Goal: Information Seeking & Learning: Find specific fact

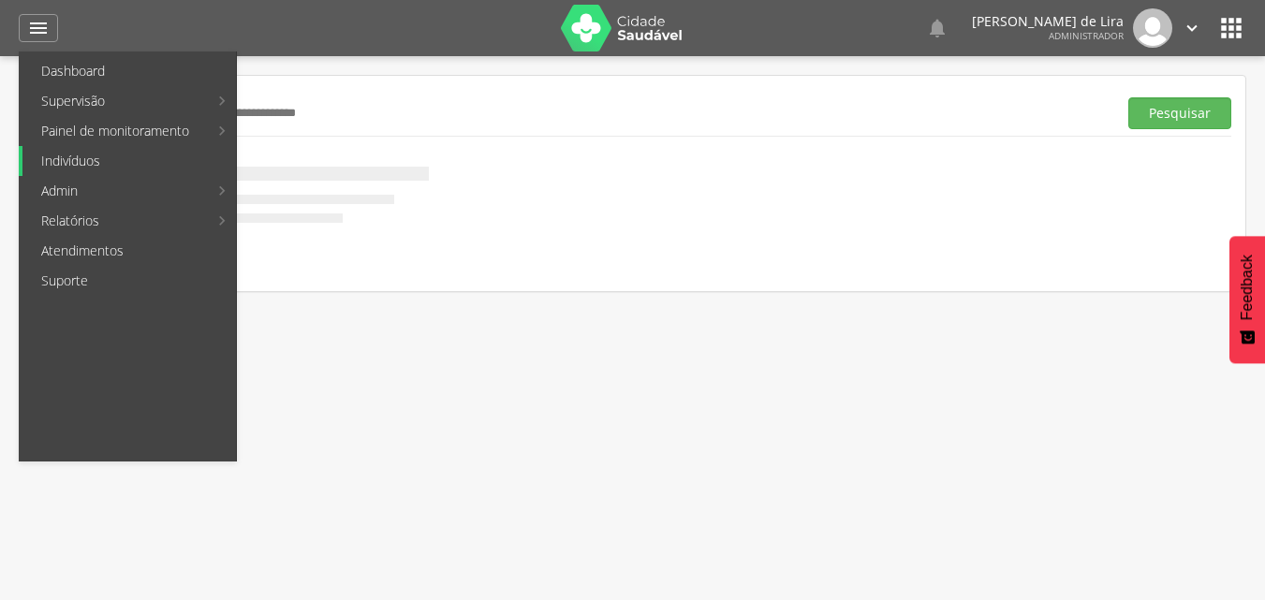
click at [65, 151] on link "Indivíduos" at bounding box center [128, 161] width 213 height 30
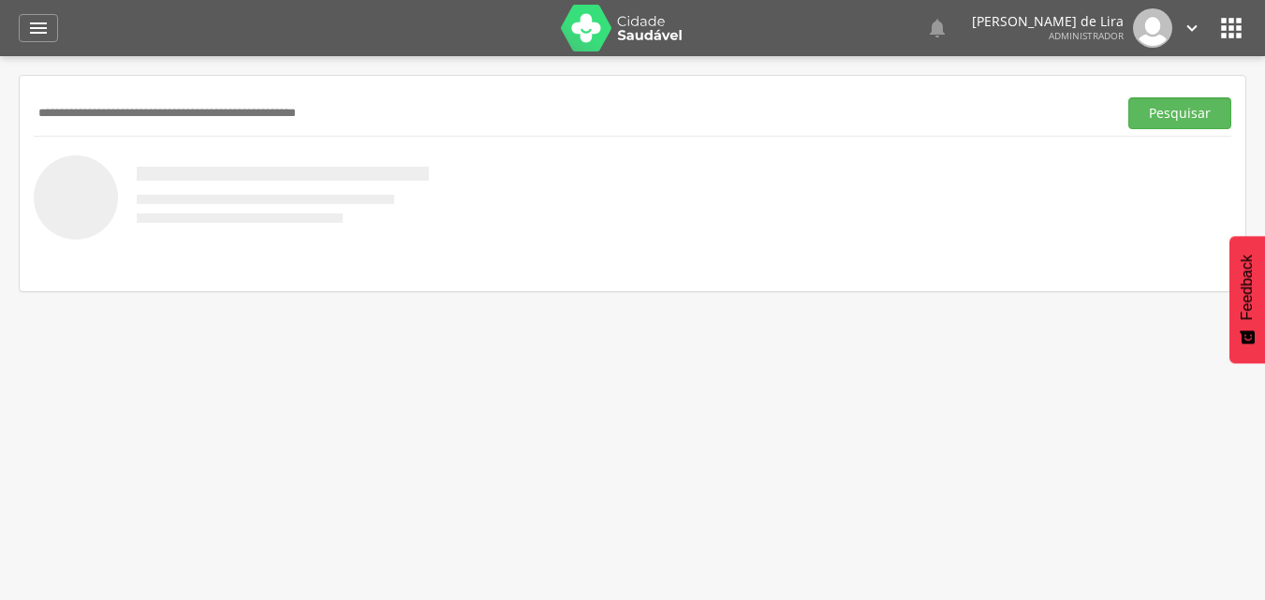
drag, startPoint x: 399, startPoint y: 133, endPoint x: 400, endPoint y: 123, distance: 10.3
click at [399, 132] on div "Pesquisar" at bounding box center [633, 113] width 1198 height 46
click at [400, 123] on input "text" at bounding box center [572, 113] width 1076 height 32
paste input "**********"
click at [1198, 119] on button "Pesquisar" at bounding box center [1179, 113] width 103 height 32
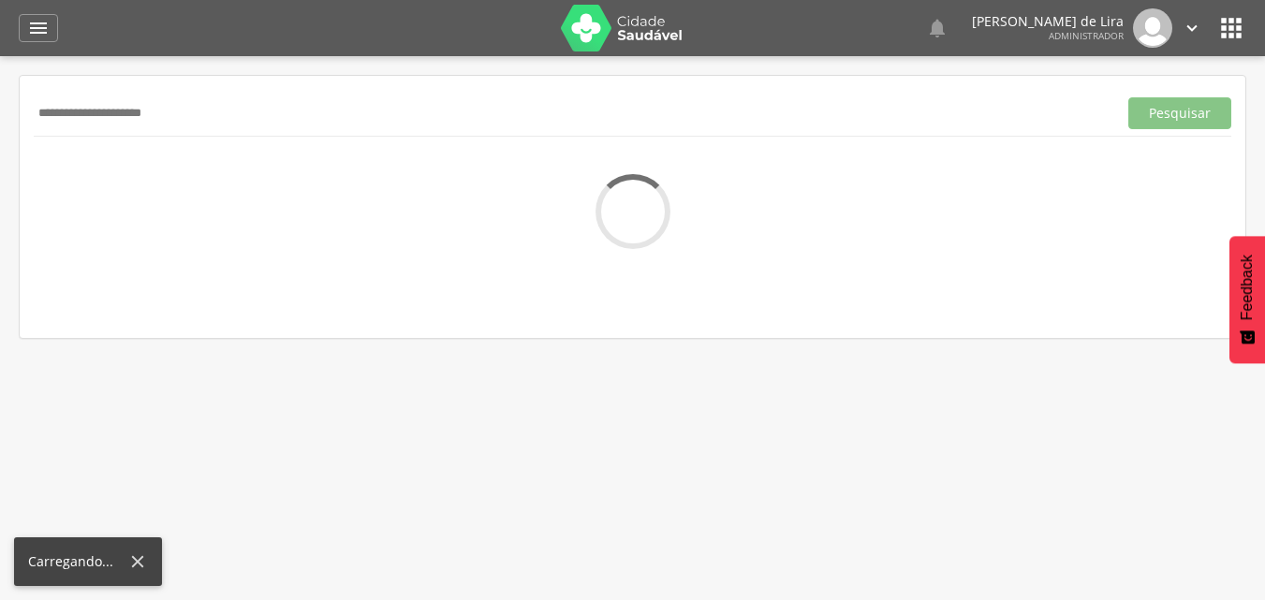
drag, startPoint x: 289, startPoint y: 110, endPoint x: 0, endPoint y: 114, distance: 289.4
click at [0, 114] on div " Supervisão  Distritos  Ubs adicionar ubs  Coordenador: - Ouro Velho / [GEO…" at bounding box center [632, 356] width 1265 height 600
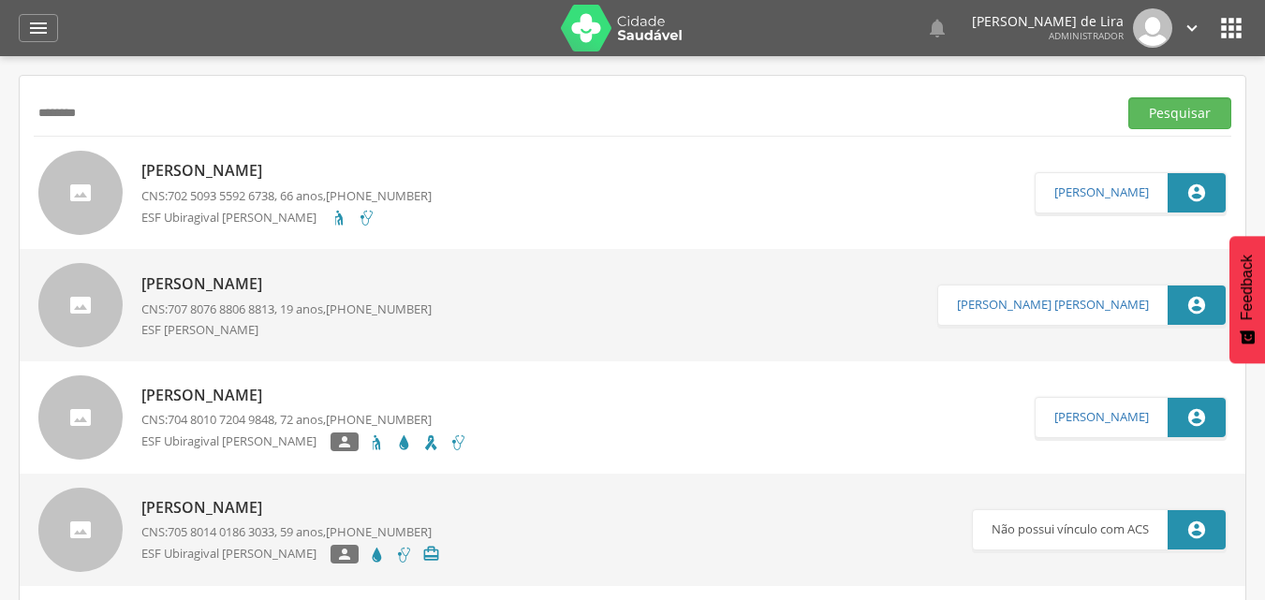
type input "********"
click at [1128, 97] on button "Pesquisar" at bounding box center [1179, 113] width 103 height 32
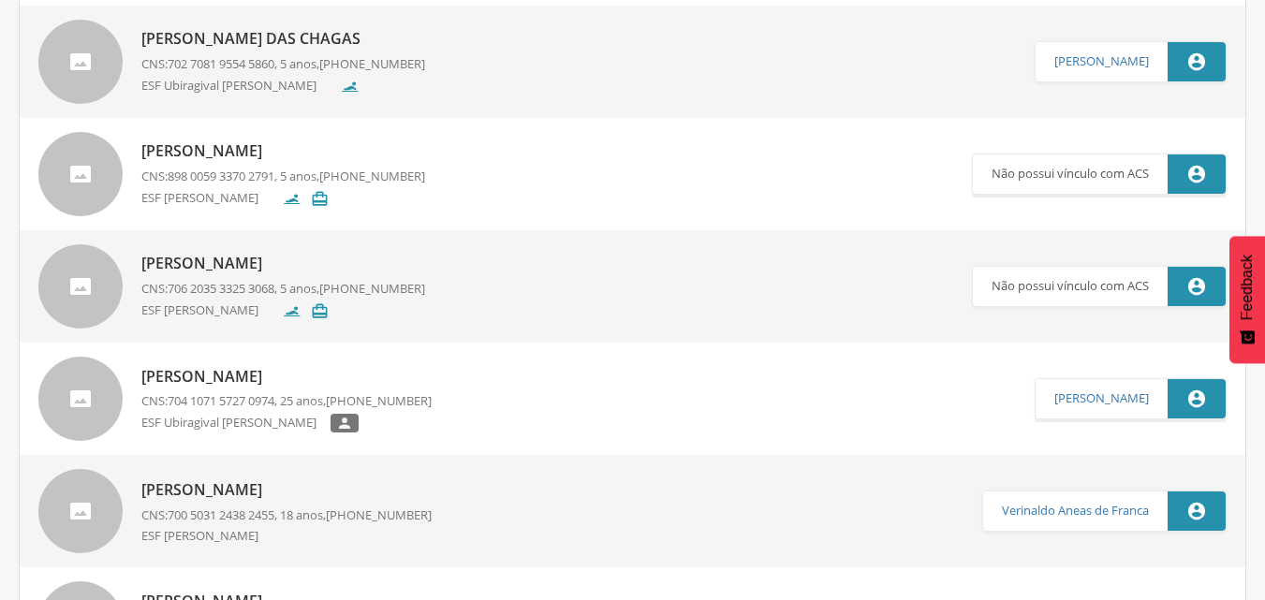
scroll to position [562, 0]
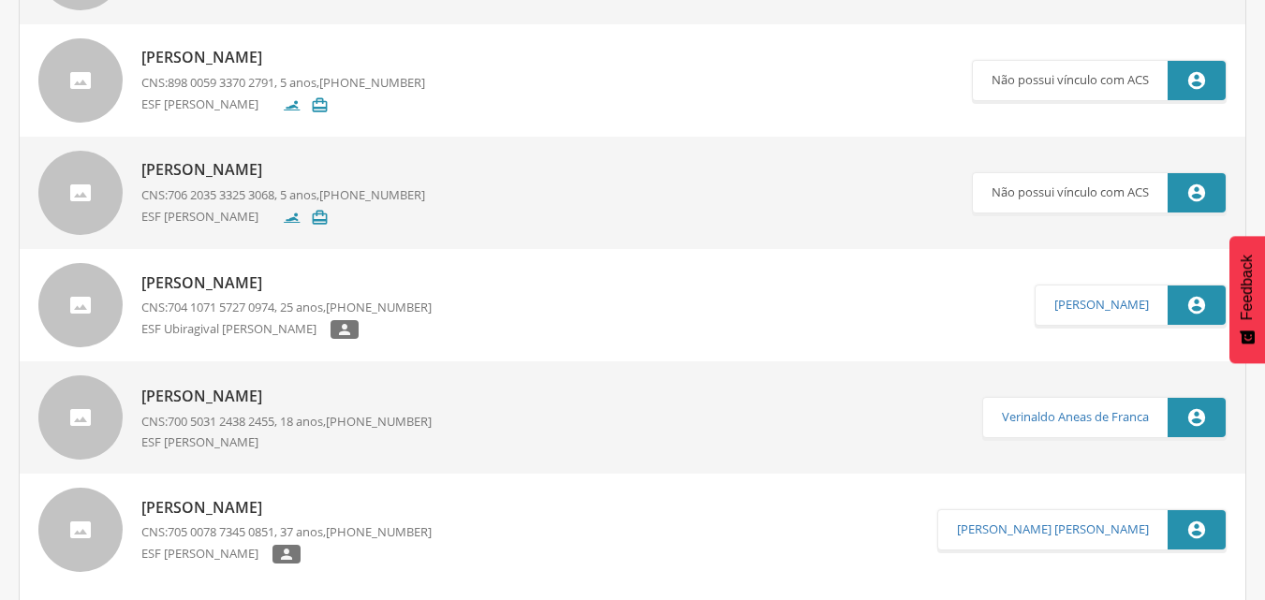
click at [501, 298] on link "[PERSON_NAME] CNS: 704 1071 5727 0974 , 25 anos, [PHONE_NUMBER] ESF Ubiragival …" at bounding box center [536, 305] width 996 height 84
type input "**********"
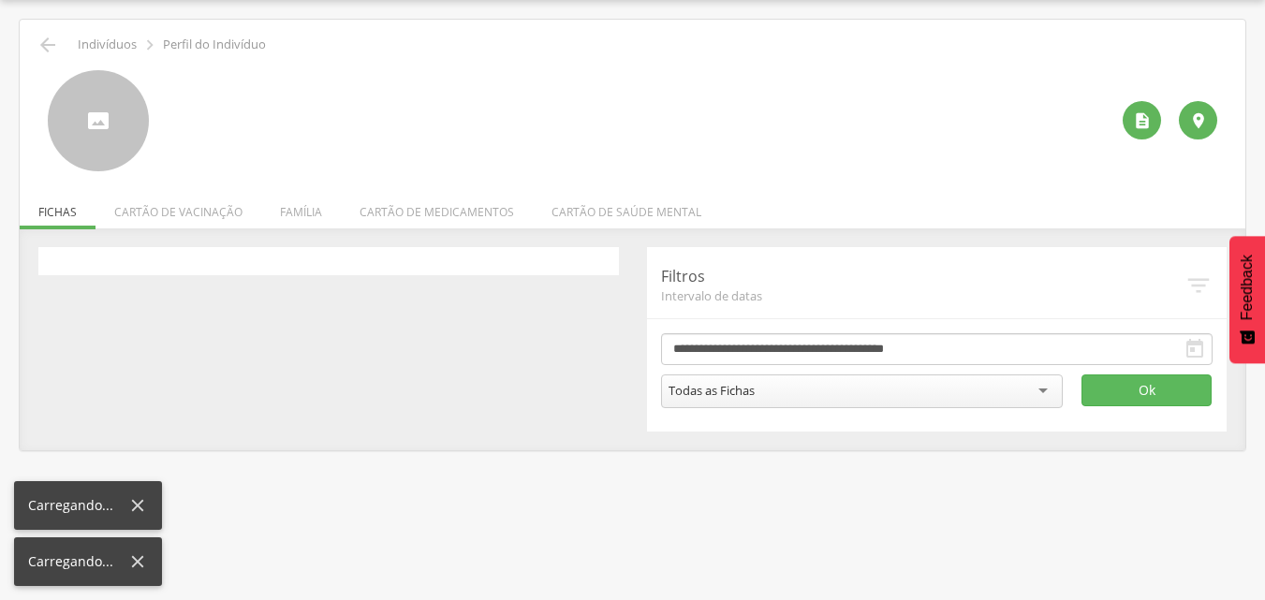
scroll to position [56, 0]
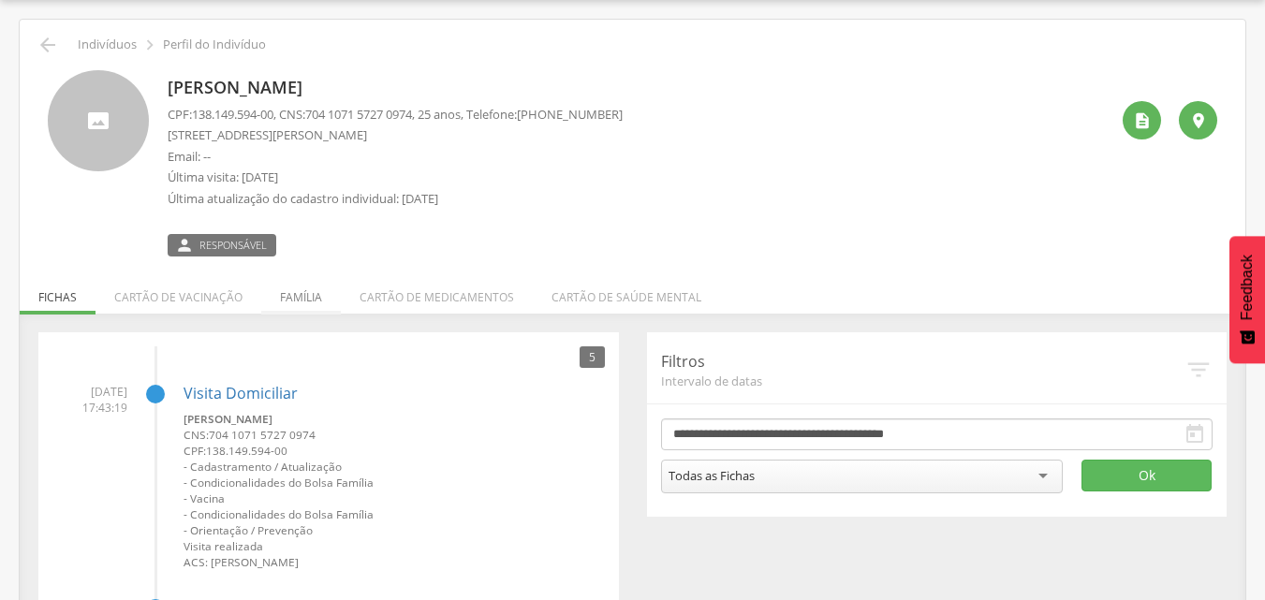
click at [284, 284] on li "Família" at bounding box center [301, 293] width 80 height 44
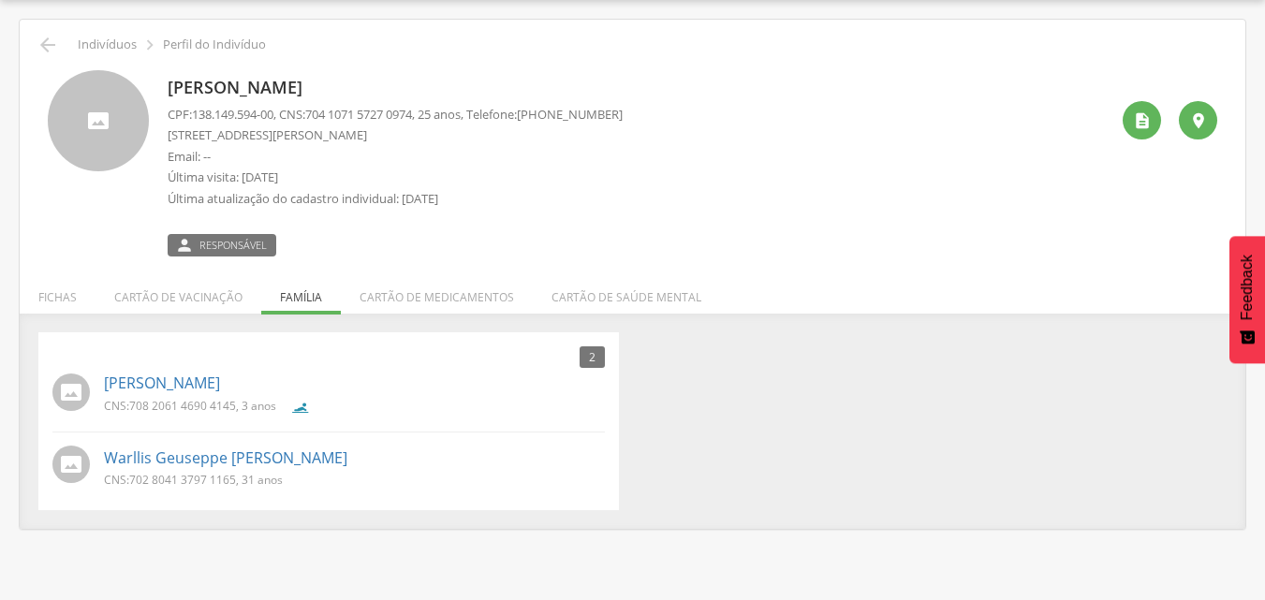
scroll to position [0, 0]
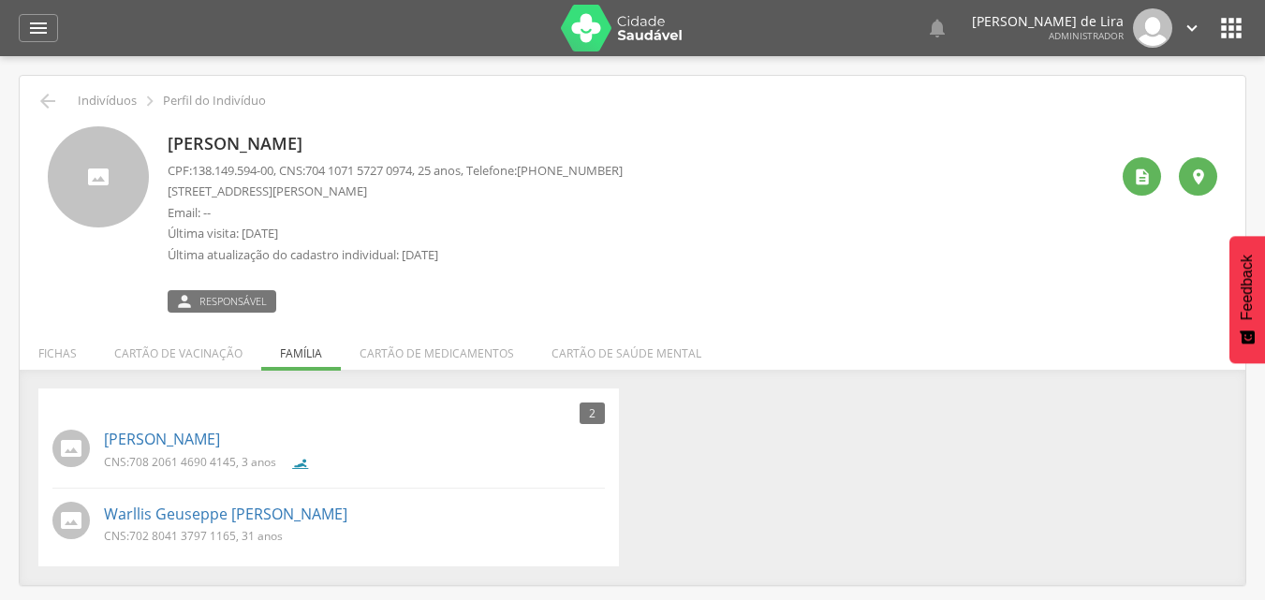
click at [67, 100] on div " Indivíduos  Perfil do Indivíduo" at bounding box center [633, 101] width 1198 height 22
click at [51, 99] on icon "" at bounding box center [48, 101] width 22 height 22
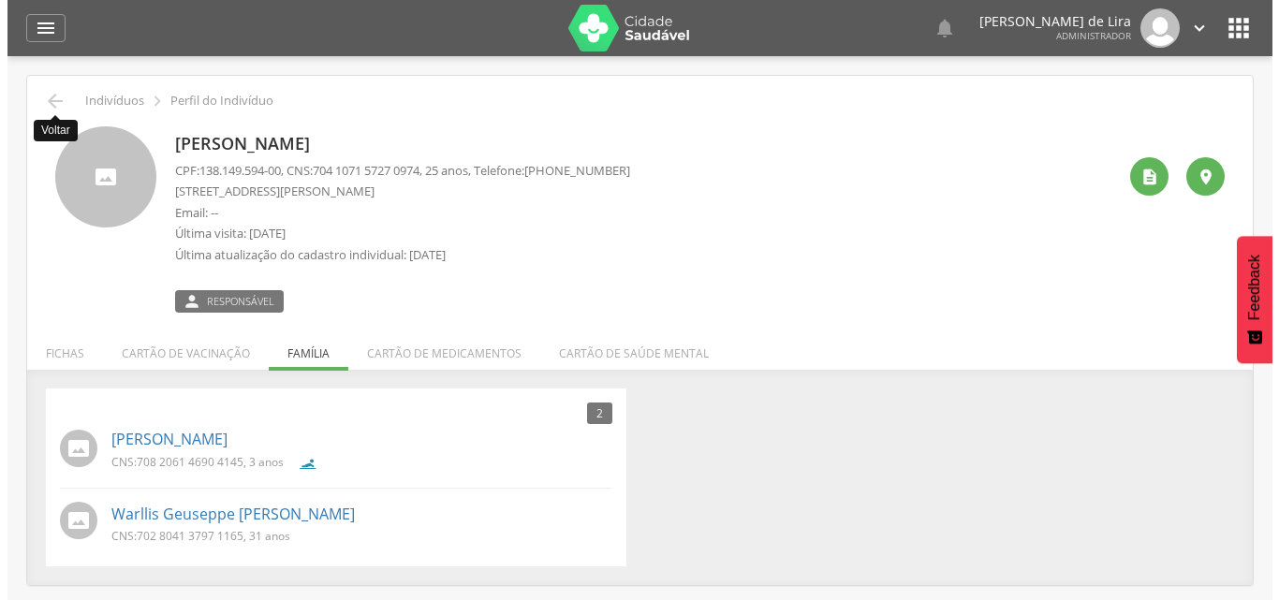
scroll to position [56, 0]
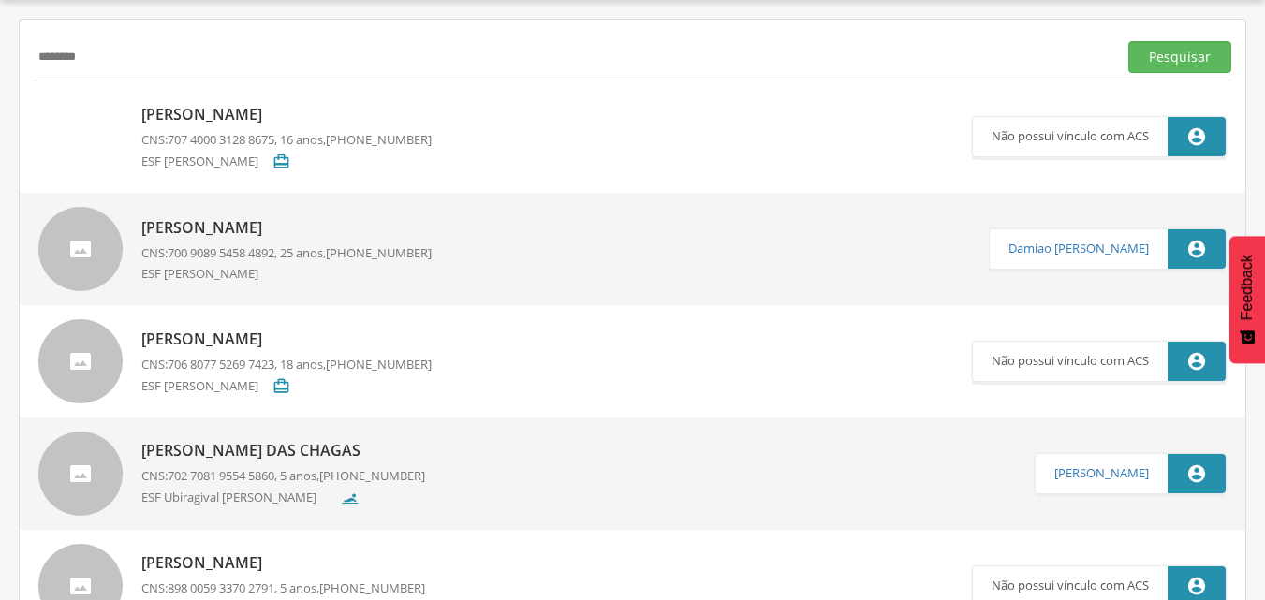
drag, startPoint x: 79, startPoint y: 66, endPoint x: 0, endPoint y: 63, distance: 78.7
click at [0, 63] on div " Supervisão  Distritos  Ubs adicionar ubs  Coordenador: - Ouro Velho / [GEO…" at bounding box center [632, 300] width 1265 height 600
type input "**********"
click at [1128, 41] on button "Pesquisar" at bounding box center [1179, 57] width 103 height 32
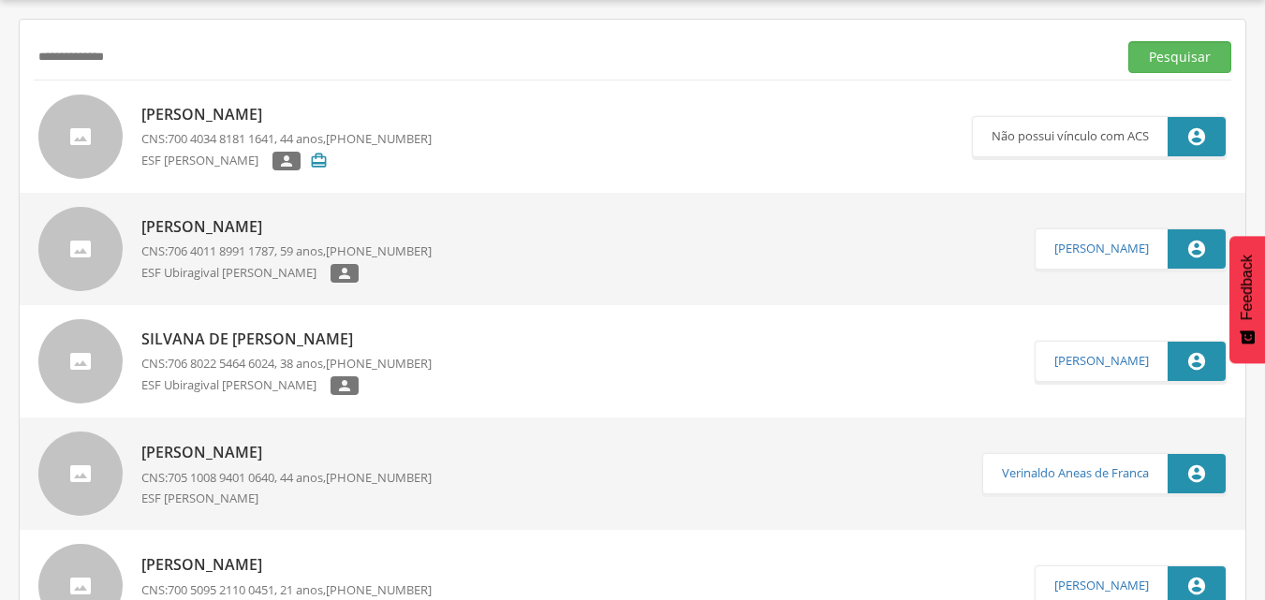
click at [522, 140] on link "[PERSON_NAME] CNS: 700 4034 8181 1641 , 44 anos, [PHONE_NUMBER] ESF [PERSON_NAM…" at bounding box center [505, 137] width 934 height 84
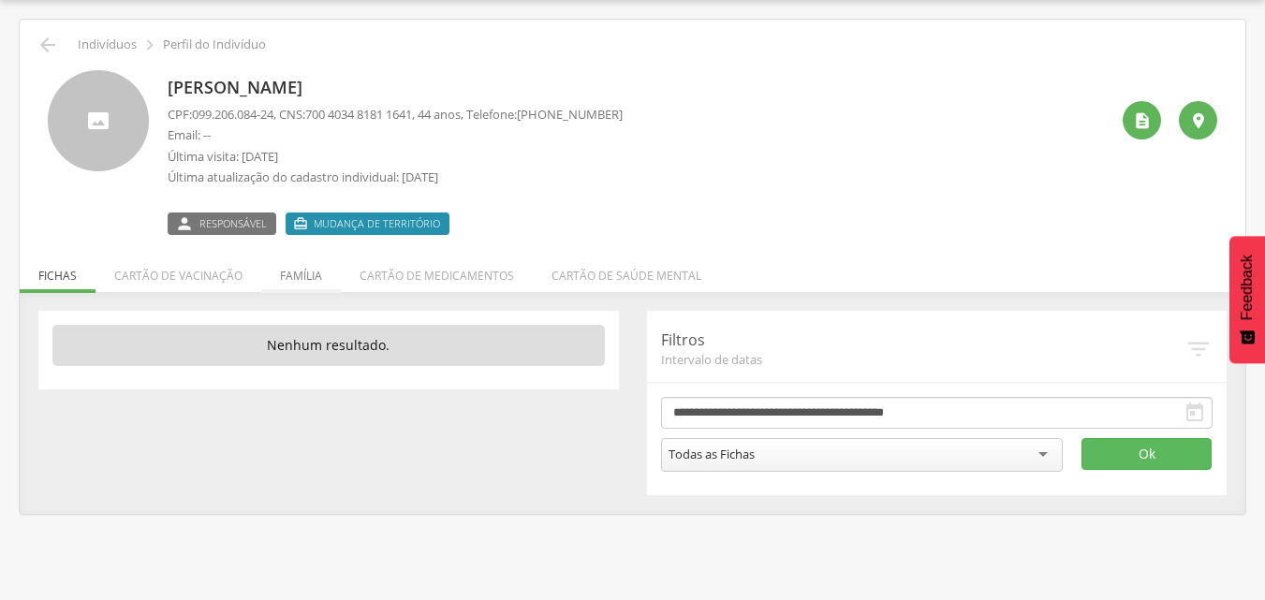
click at [309, 272] on li "Família" at bounding box center [301, 271] width 80 height 44
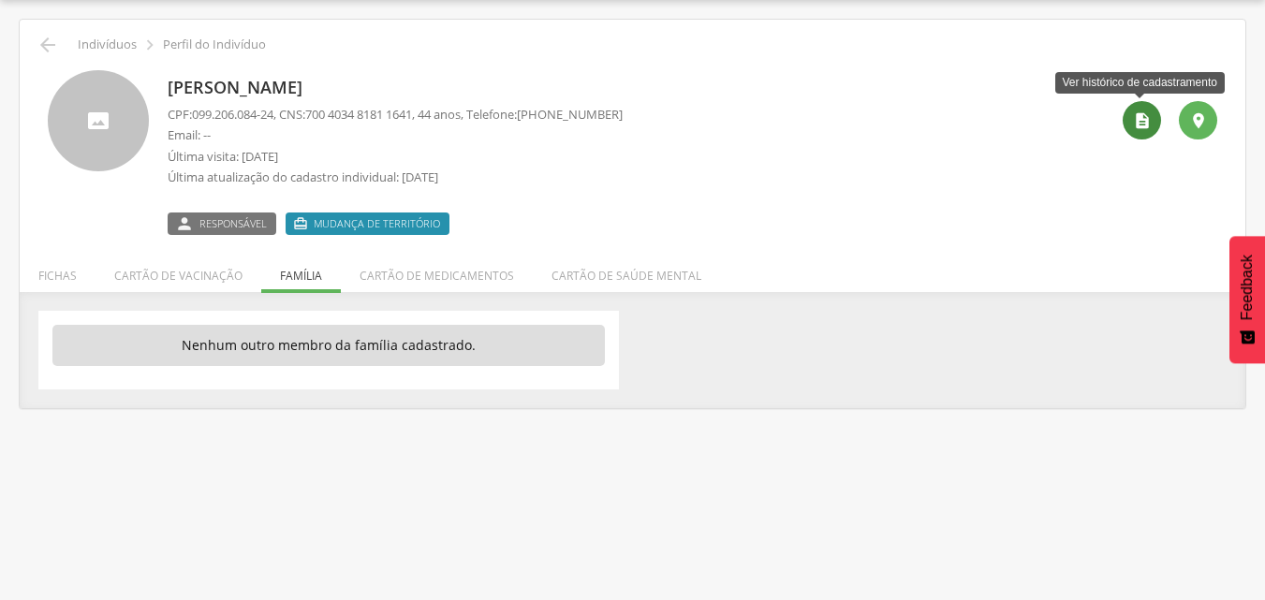
click at [1147, 127] on icon "" at bounding box center [1142, 120] width 19 height 19
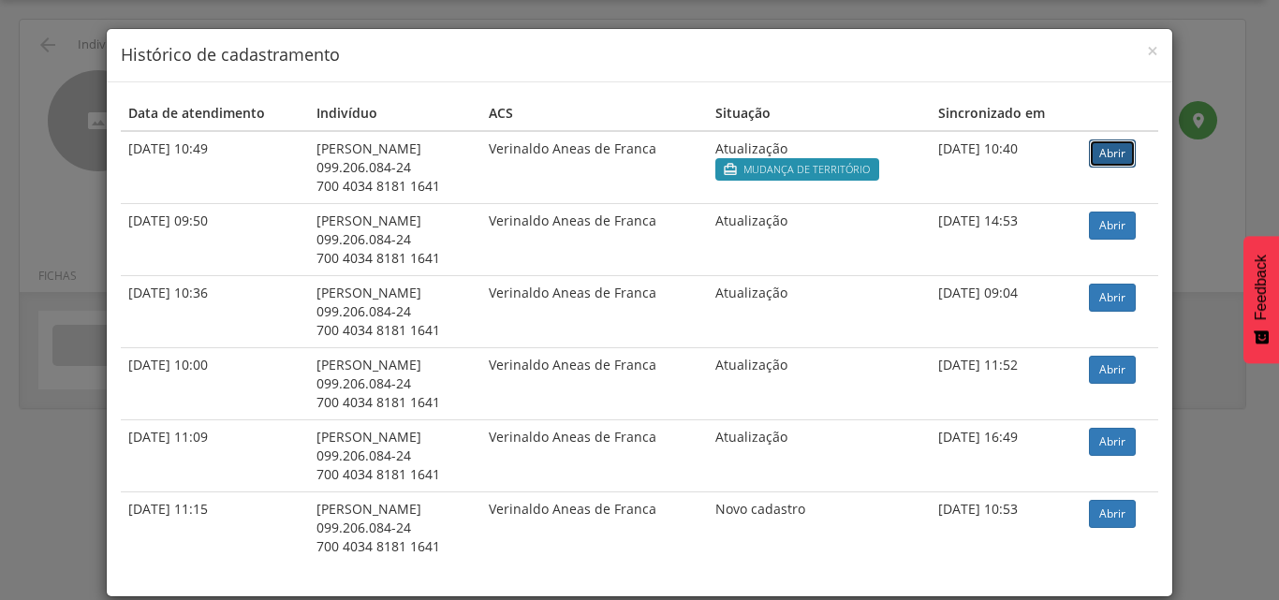
click at [1102, 153] on link "Abrir" at bounding box center [1112, 154] width 47 height 28
